Goal: Task Accomplishment & Management: Manage account settings

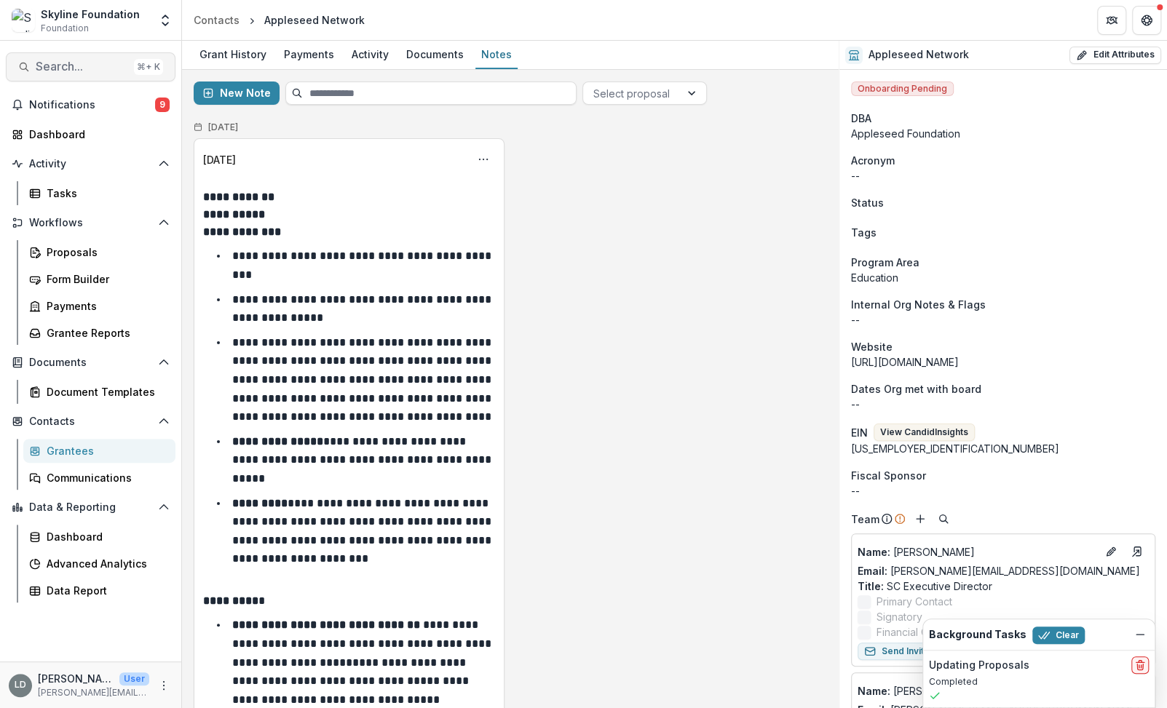
click at [95, 66] on span "Search..." at bounding box center [82, 67] width 92 height 14
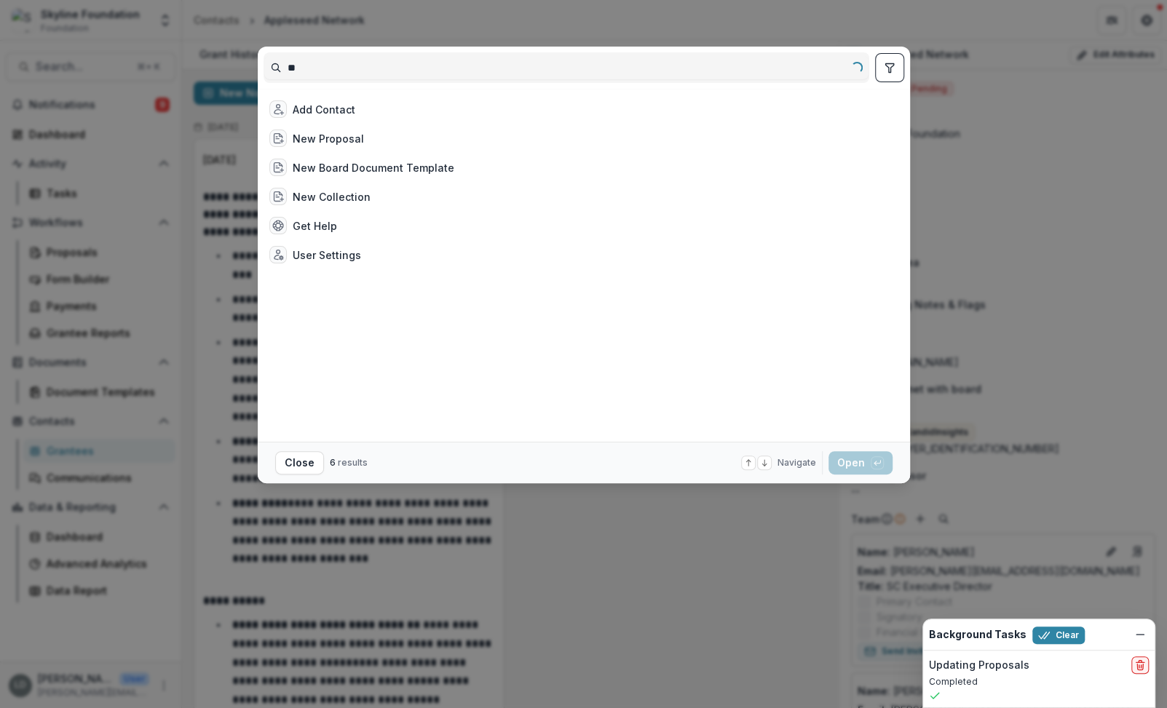
type input "*"
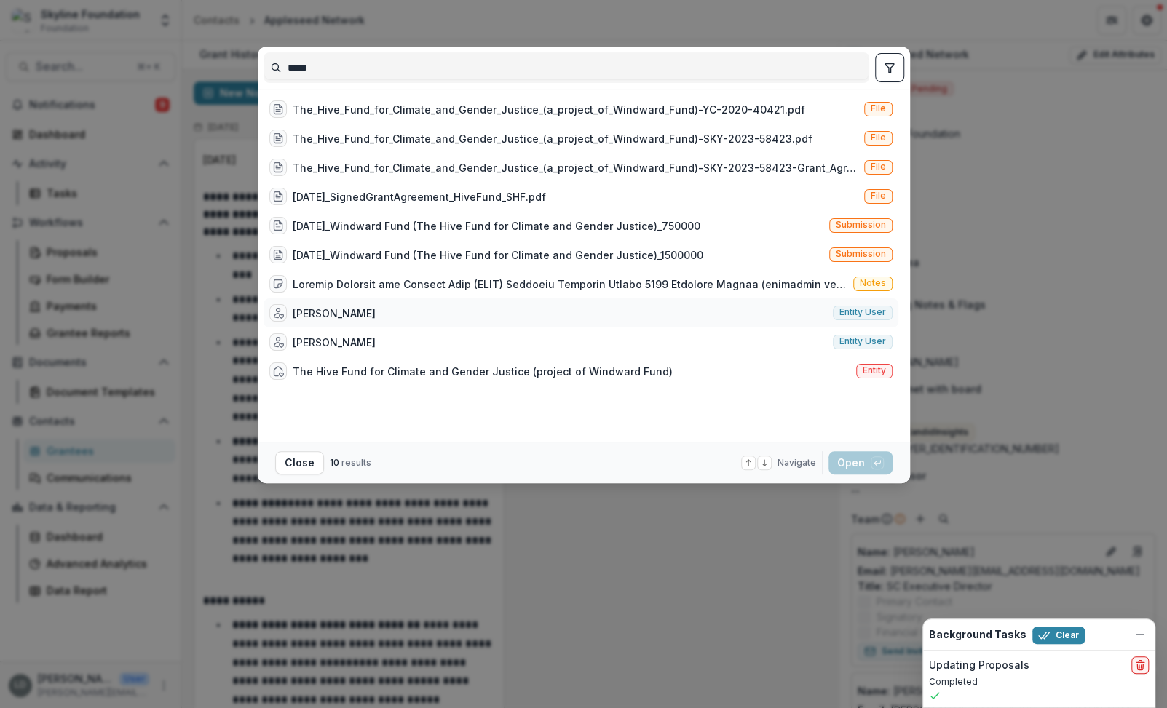
type input "****"
click at [355, 314] on div "[PERSON_NAME] Entity user" at bounding box center [581, 312] width 635 height 29
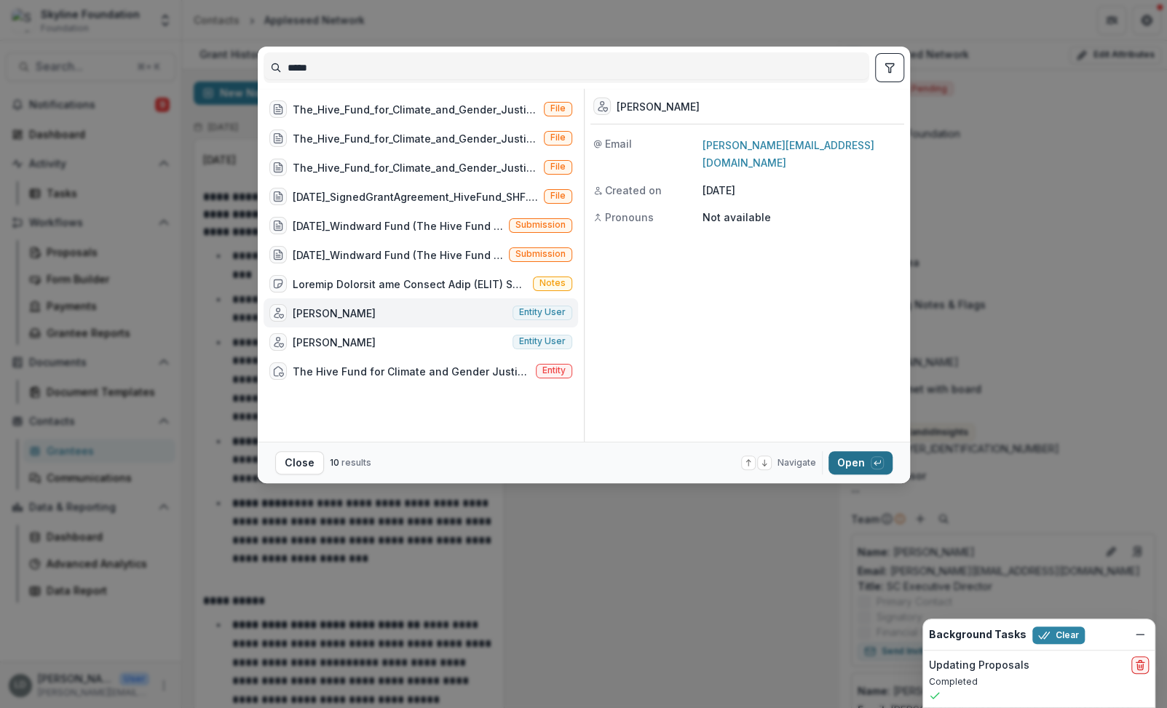
click at [838, 462] on button "Open with enter key" at bounding box center [860, 462] width 64 height 23
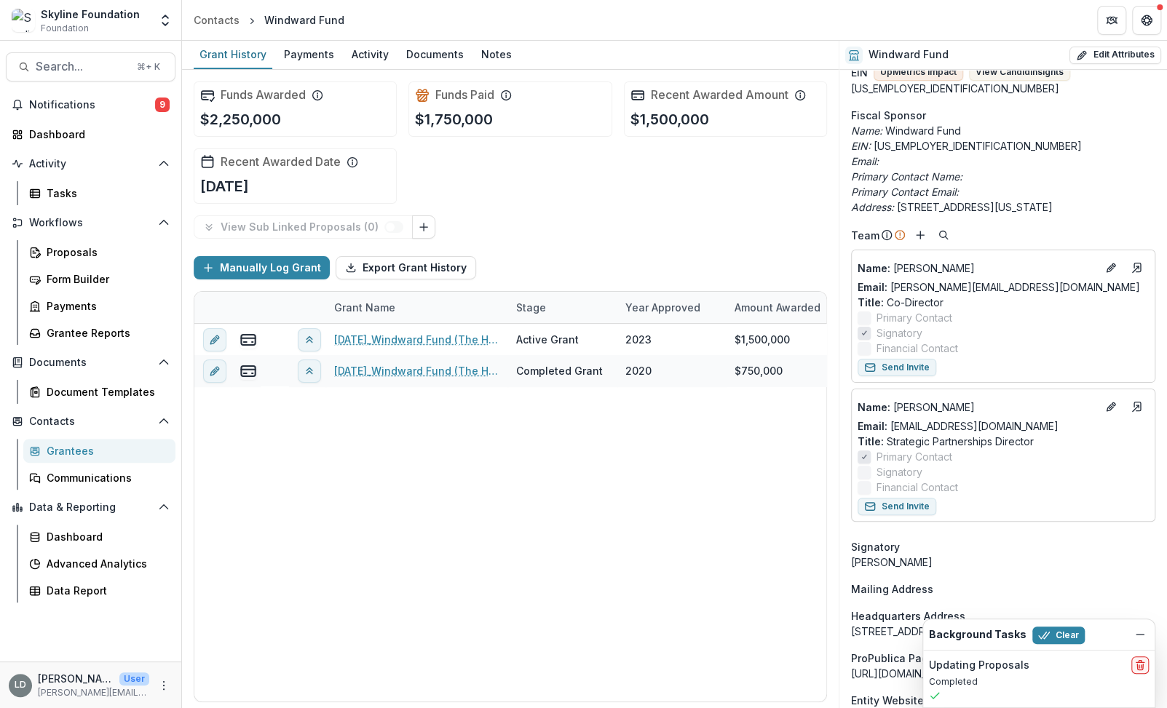
scroll to position [464, 0]
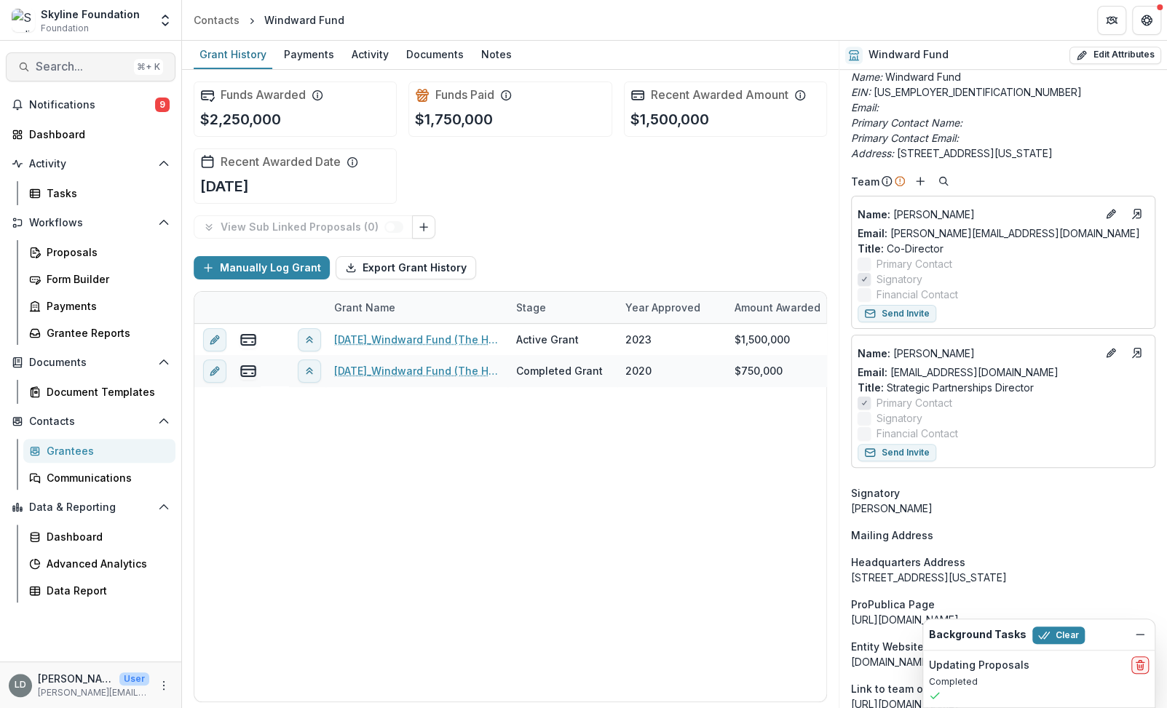
click at [103, 68] on span "Search..." at bounding box center [82, 67] width 92 height 14
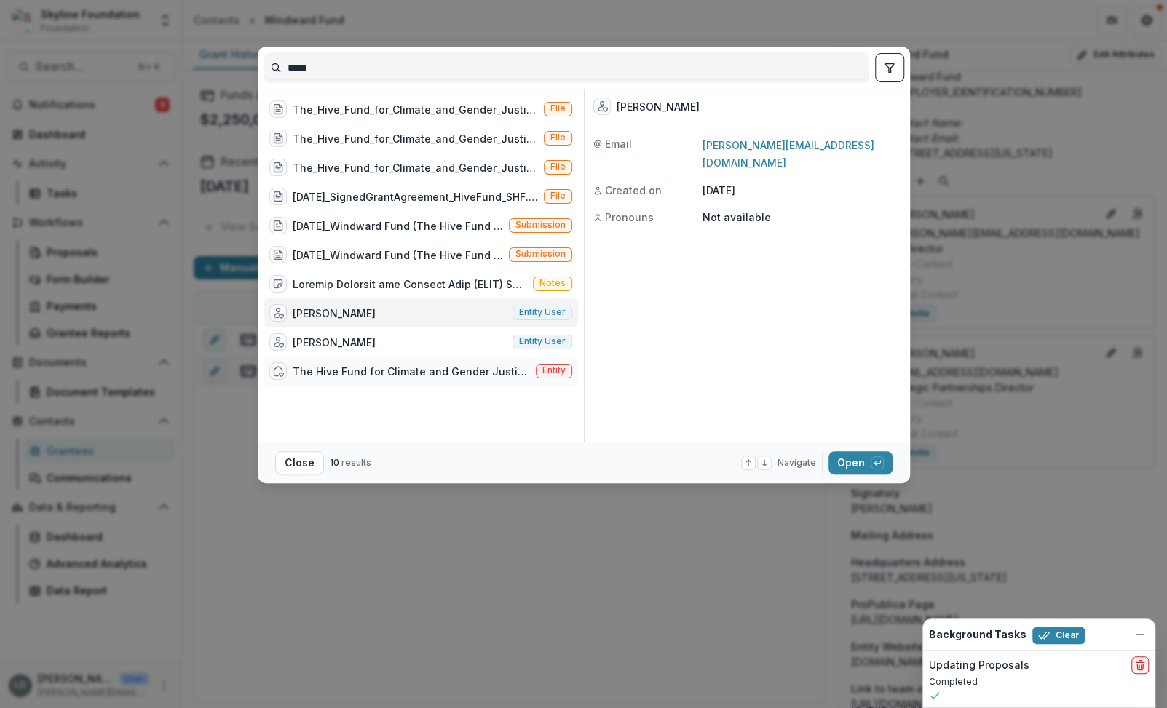
click at [409, 373] on div "The Hive Fund for Climate and Gender Justice (project of Windward Fund)" at bounding box center [411, 371] width 237 height 15
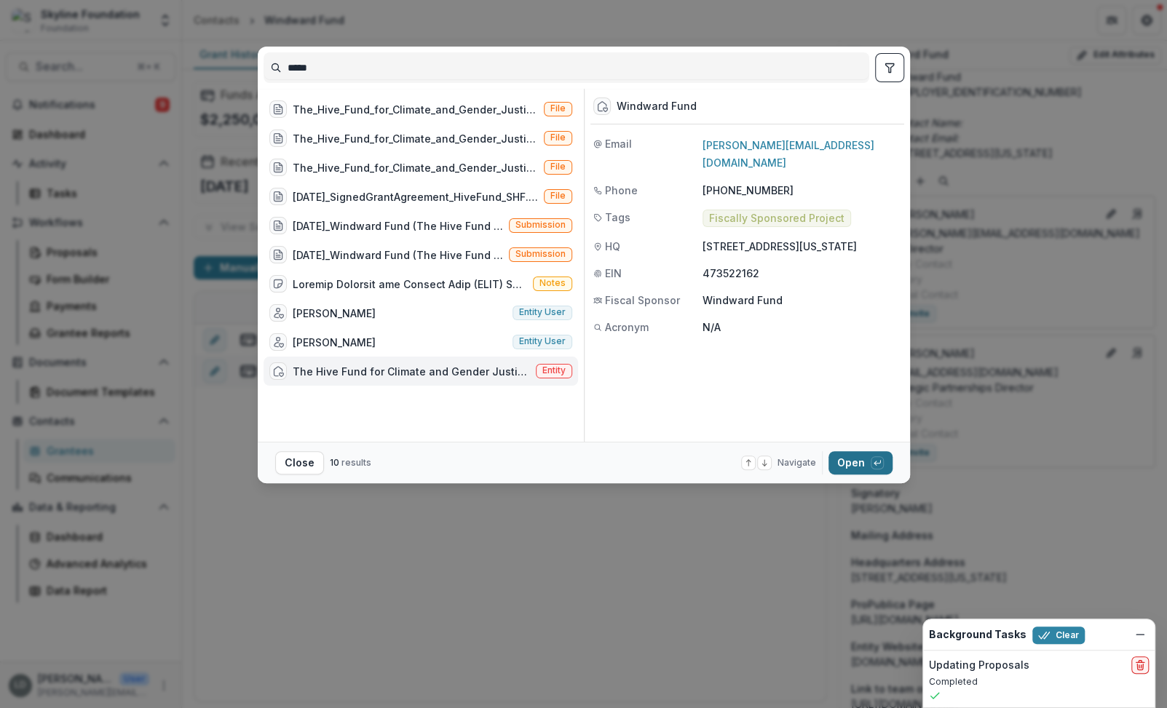
click at [856, 465] on button "Open with enter key" at bounding box center [860, 462] width 64 height 23
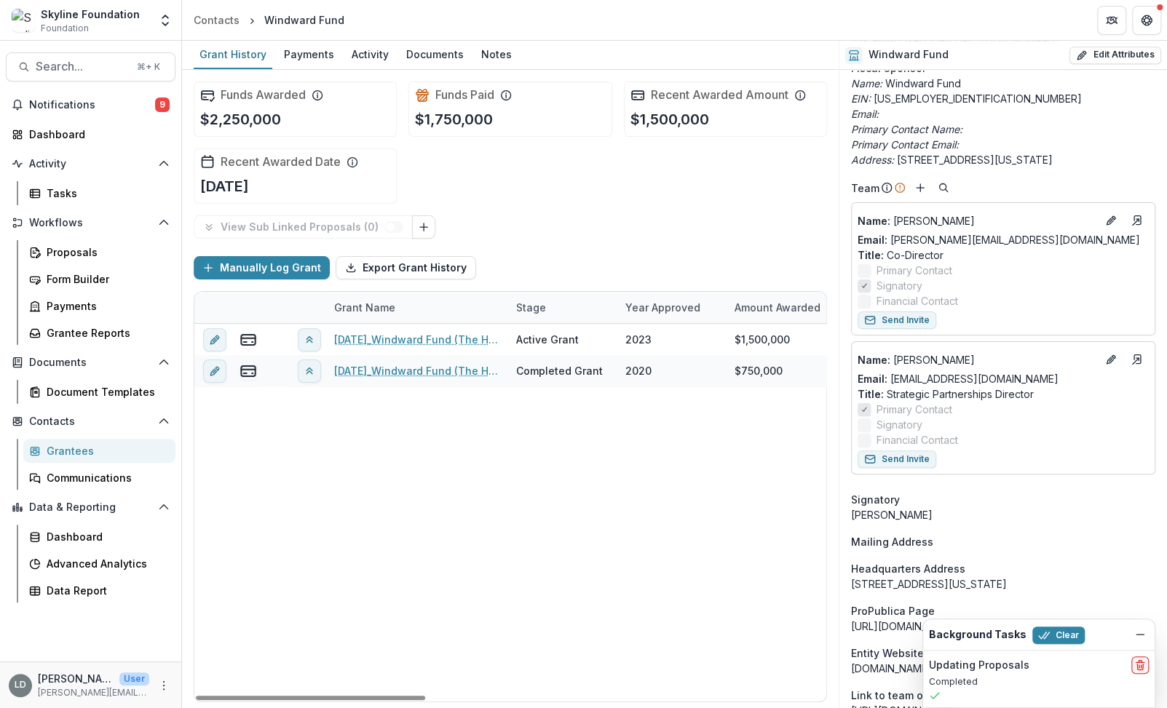
scroll to position [460, 0]
click at [920, 180] on icon "Add" at bounding box center [920, 186] width 12 height 12
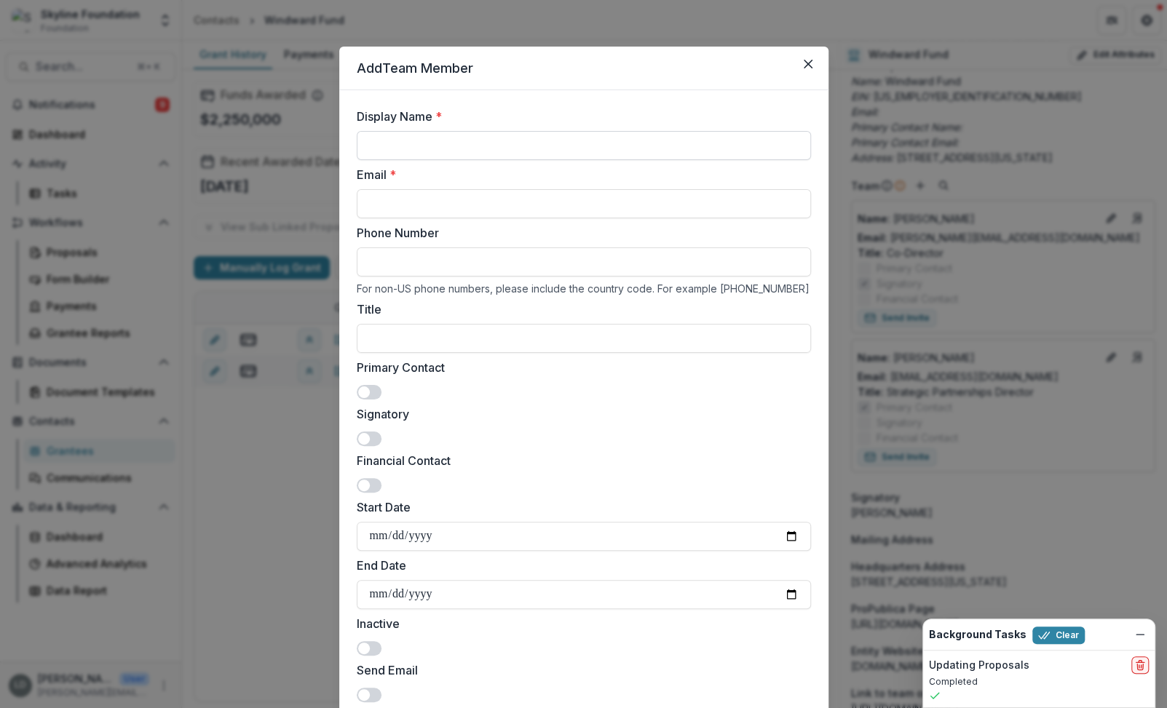
click at [515, 157] on input "Display Name *" at bounding box center [584, 145] width 454 height 29
type input "**********"
click at [434, 206] on input "Email *" at bounding box center [584, 203] width 454 height 29
click at [430, 206] on input "Email *" at bounding box center [584, 203] width 454 height 29
paste input "**********"
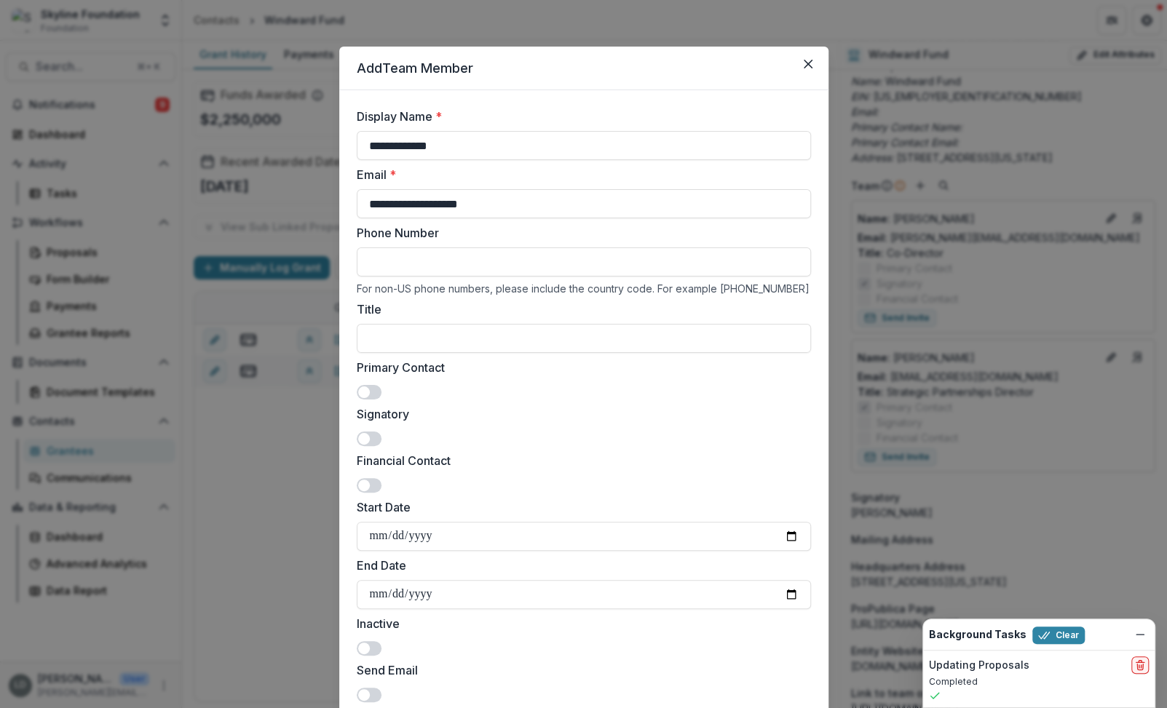
type input "**********"
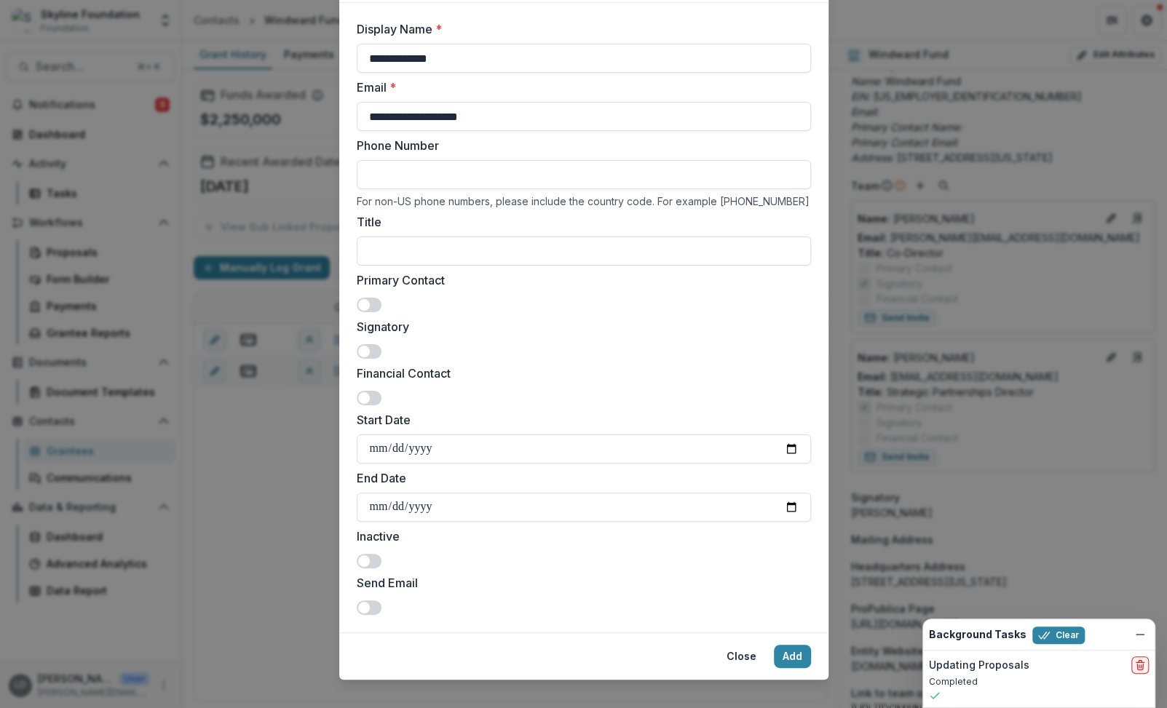
scroll to position [105, 0]
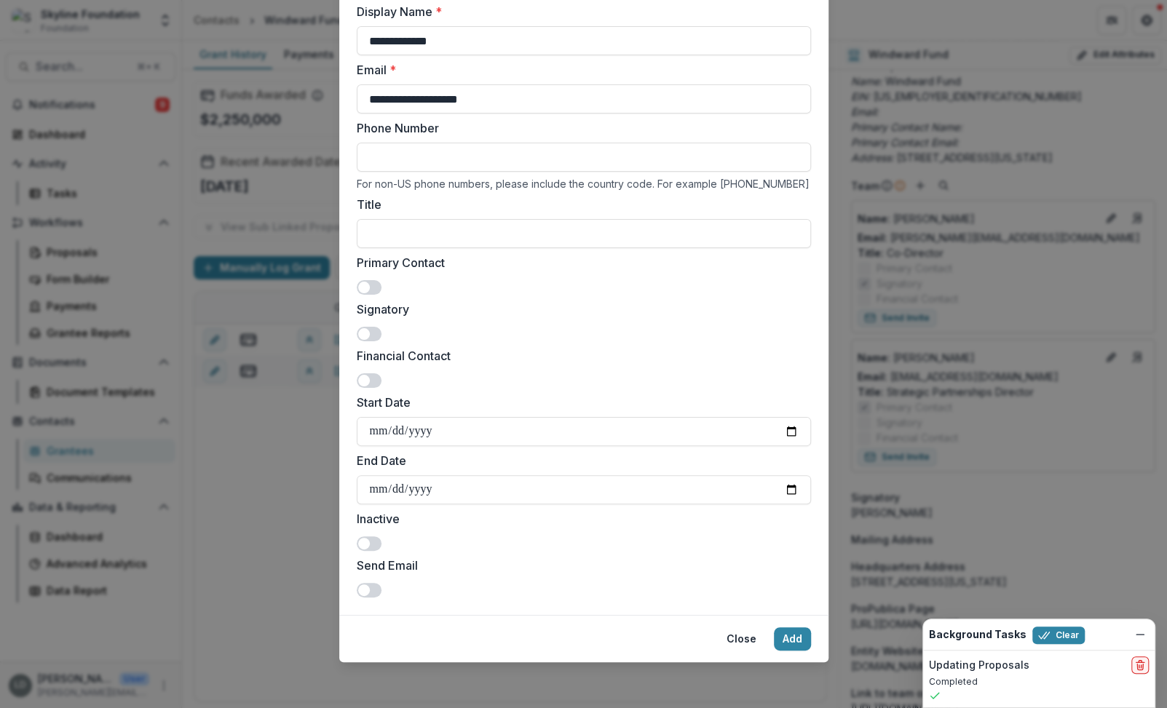
click at [364, 338] on span at bounding box center [369, 334] width 25 height 15
click at [788, 639] on button "Add" at bounding box center [792, 639] width 37 height 23
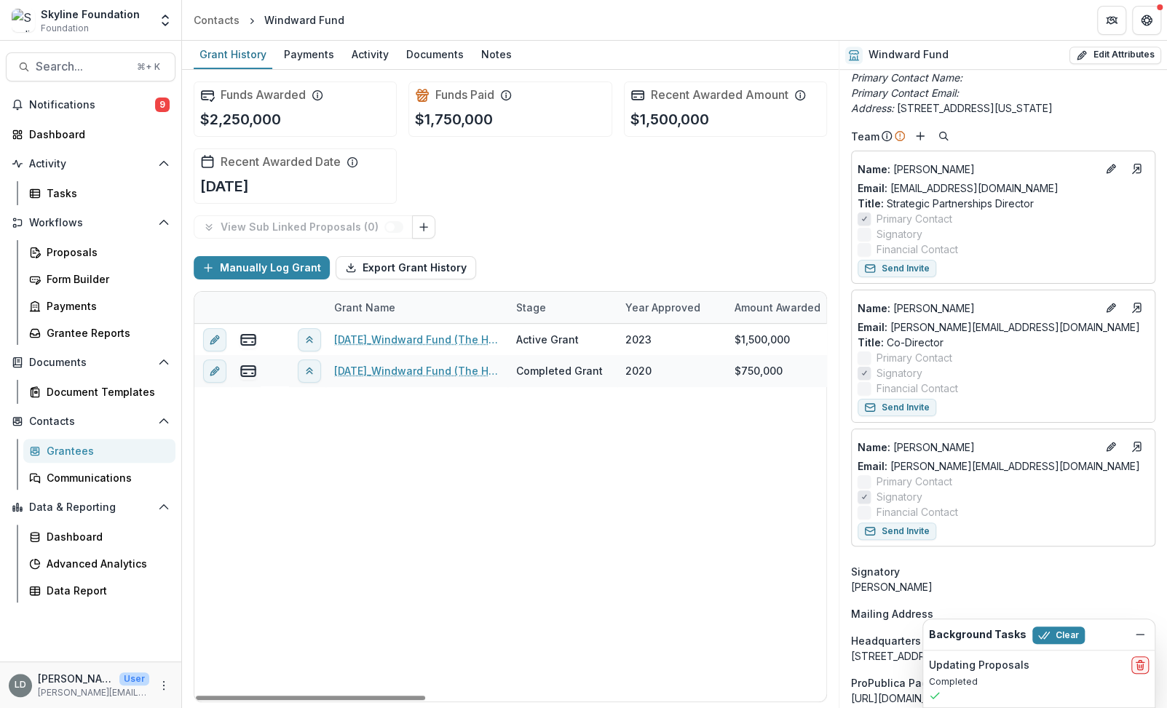
scroll to position [511, 0]
click at [1105, 447] on icon "Edit" at bounding box center [1111, 446] width 12 height 12
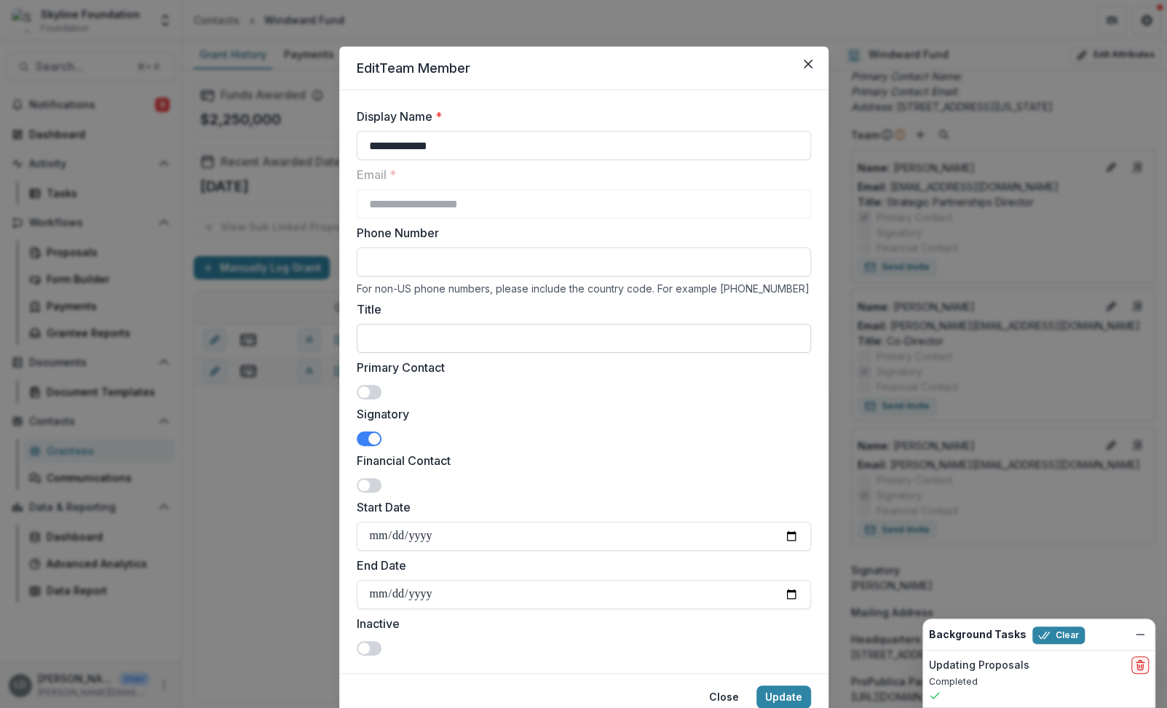
click at [441, 345] on input "Title" at bounding box center [584, 338] width 454 height 29
paste input "**********"
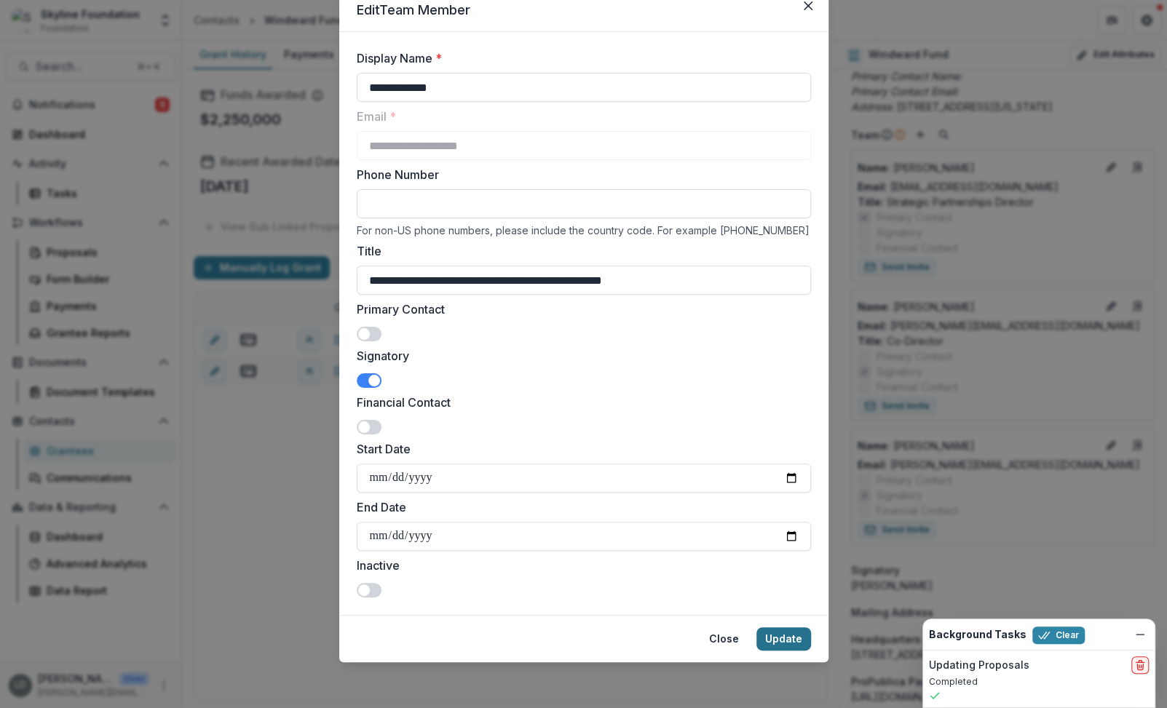
type input "**********"
click at [774, 639] on button "Update" at bounding box center [783, 639] width 55 height 23
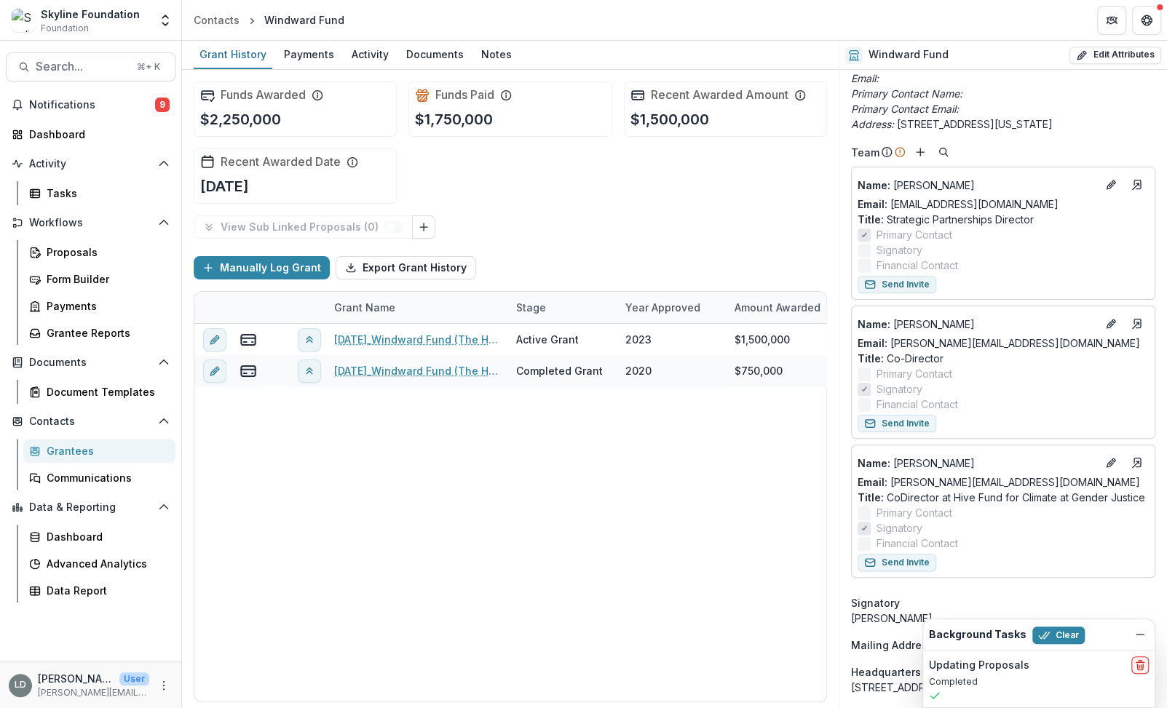
scroll to position [498, 0]
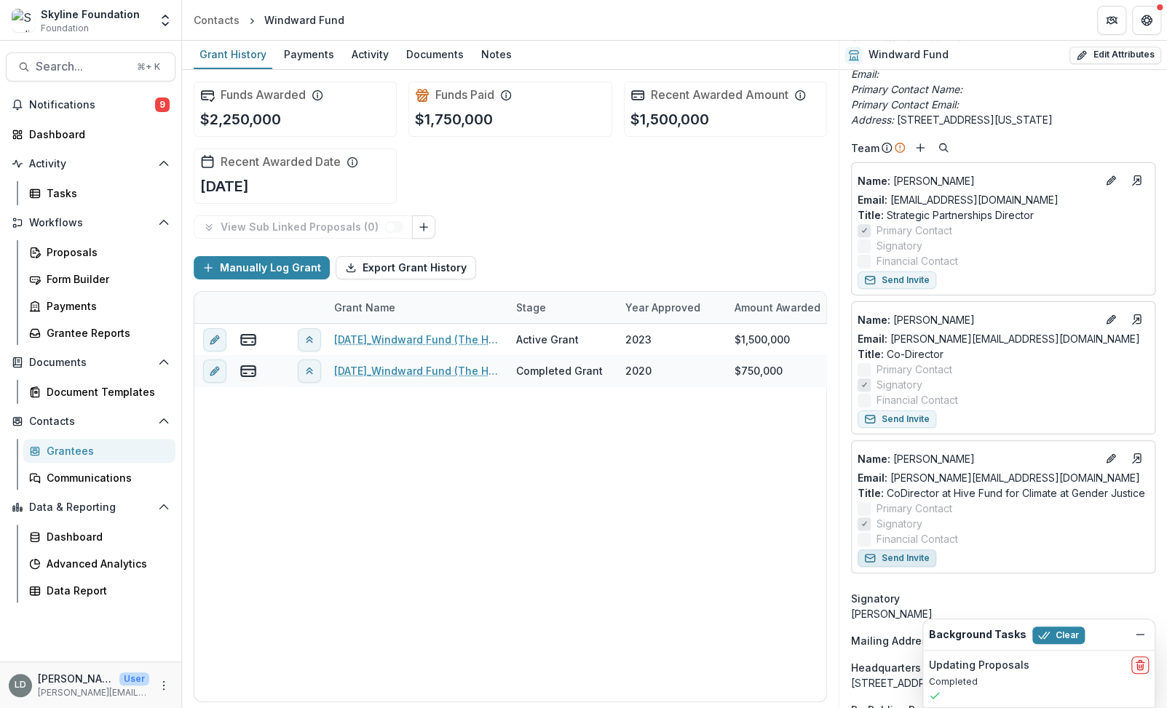
click at [917, 557] on button "Send Invite" at bounding box center [897, 558] width 79 height 17
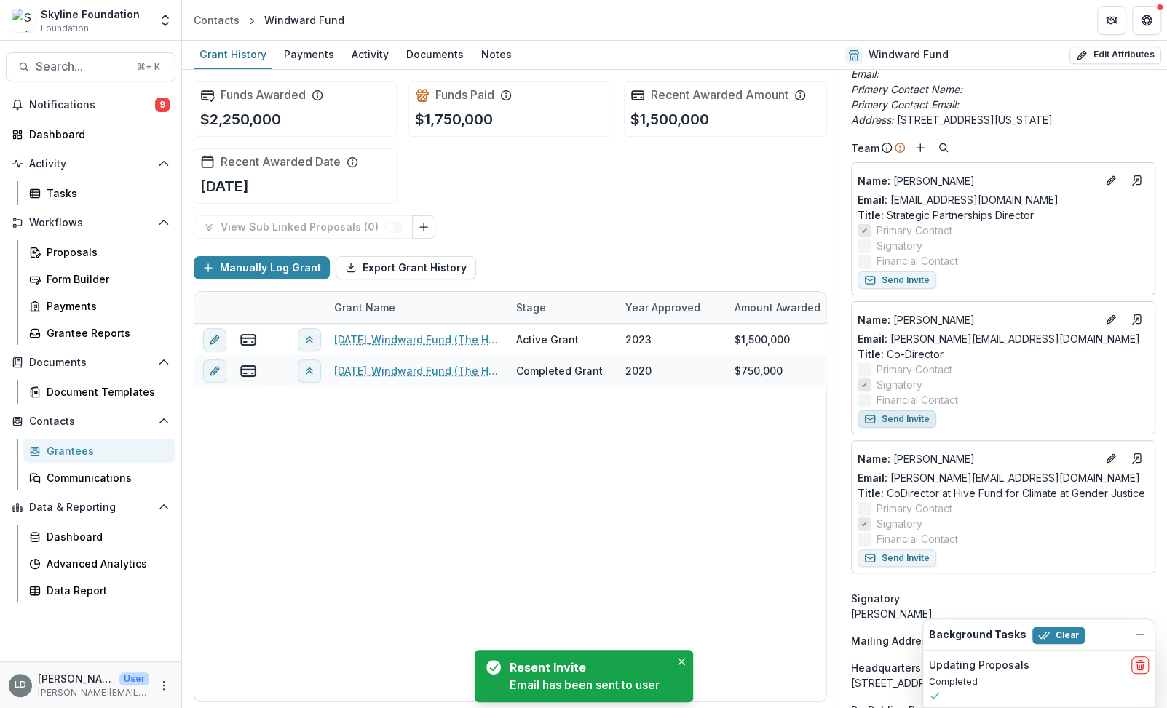
click at [914, 421] on button "Send Invite" at bounding box center [897, 419] width 79 height 17
click at [912, 278] on button "Send Invite" at bounding box center [897, 280] width 79 height 17
click at [491, 58] on div "Notes" at bounding box center [496, 54] width 42 height 21
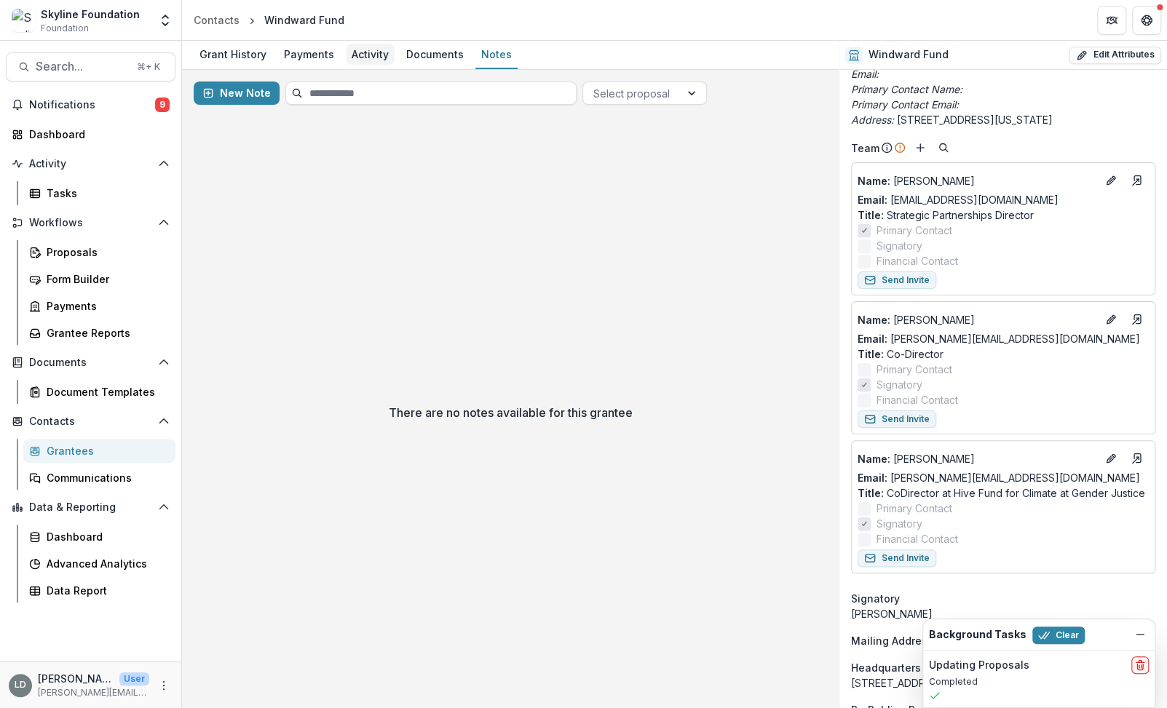
click at [368, 53] on div "Activity" at bounding box center [370, 54] width 49 height 21
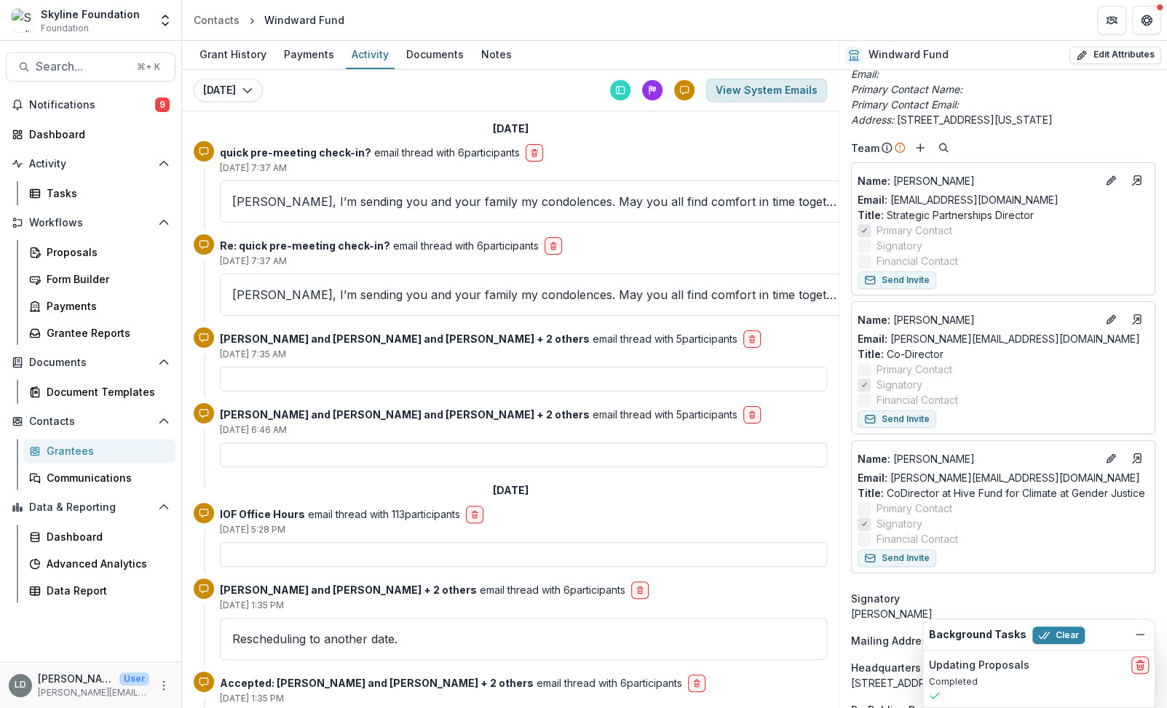
click at [747, 90] on button "View System Emails" at bounding box center [766, 90] width 121 height 23
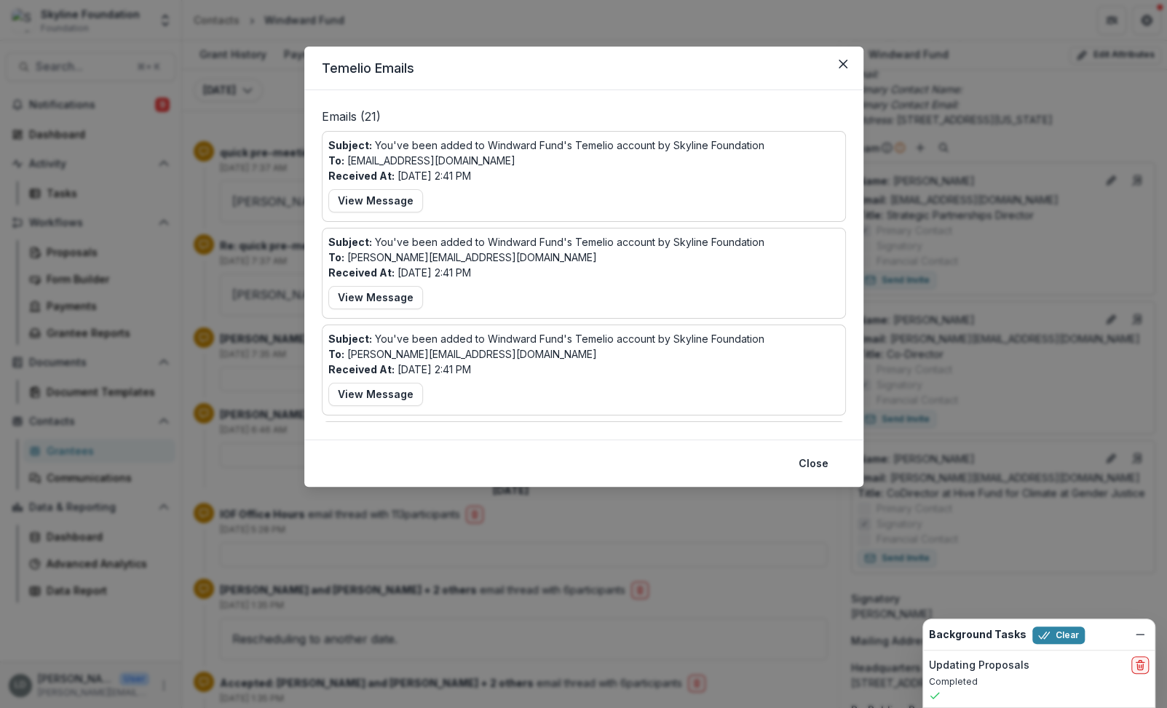
click at [644, 13] on div "Temelio Emails Emails ( 21 ) Subject: You've been added to Windward Fund's Teme…" at bounding box center [583, 354] width 1167 height 708
